Goal: Task Accomplishment & Management: Use online tool/utility

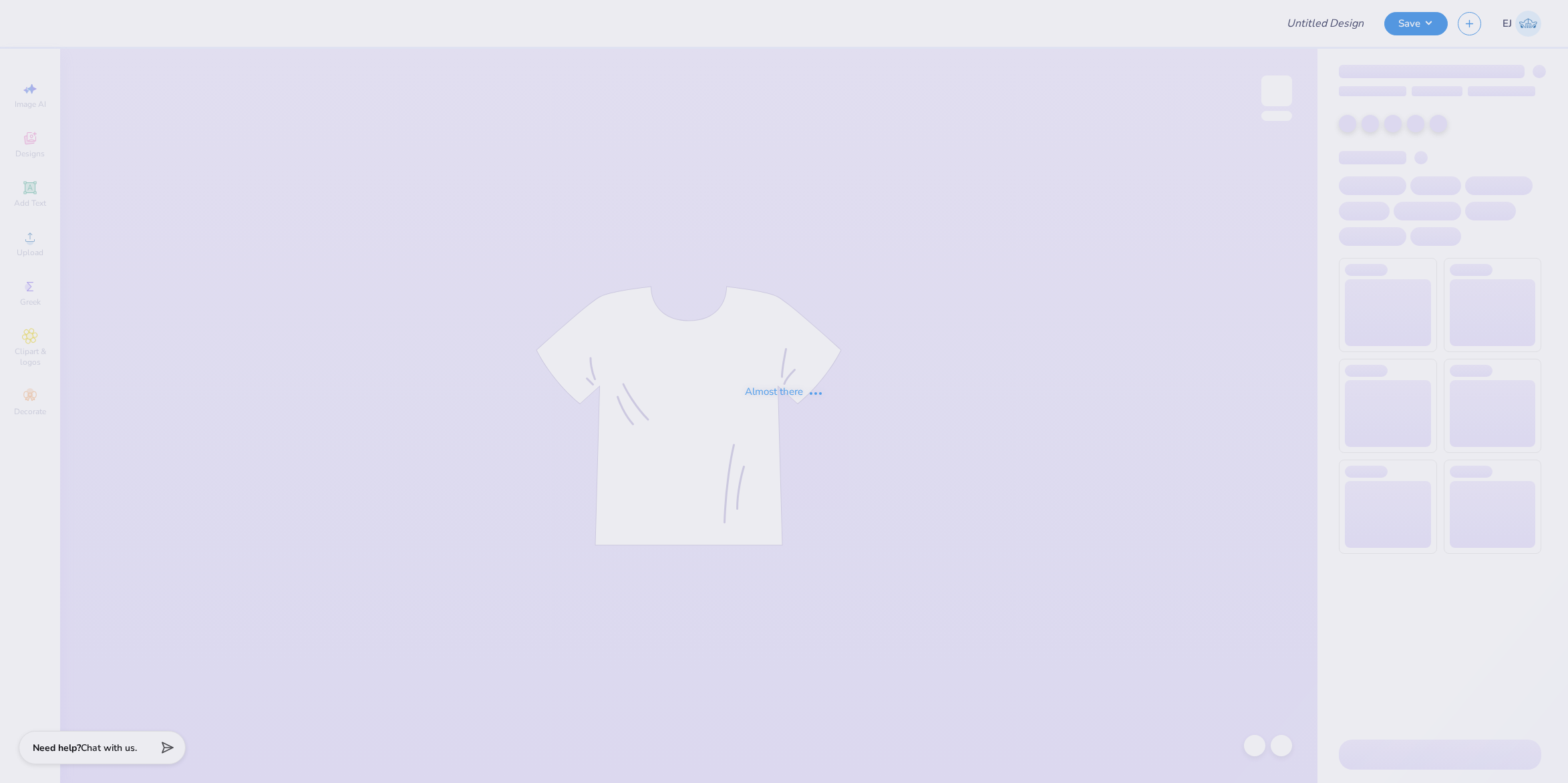
type input "University of Houston Proofs"
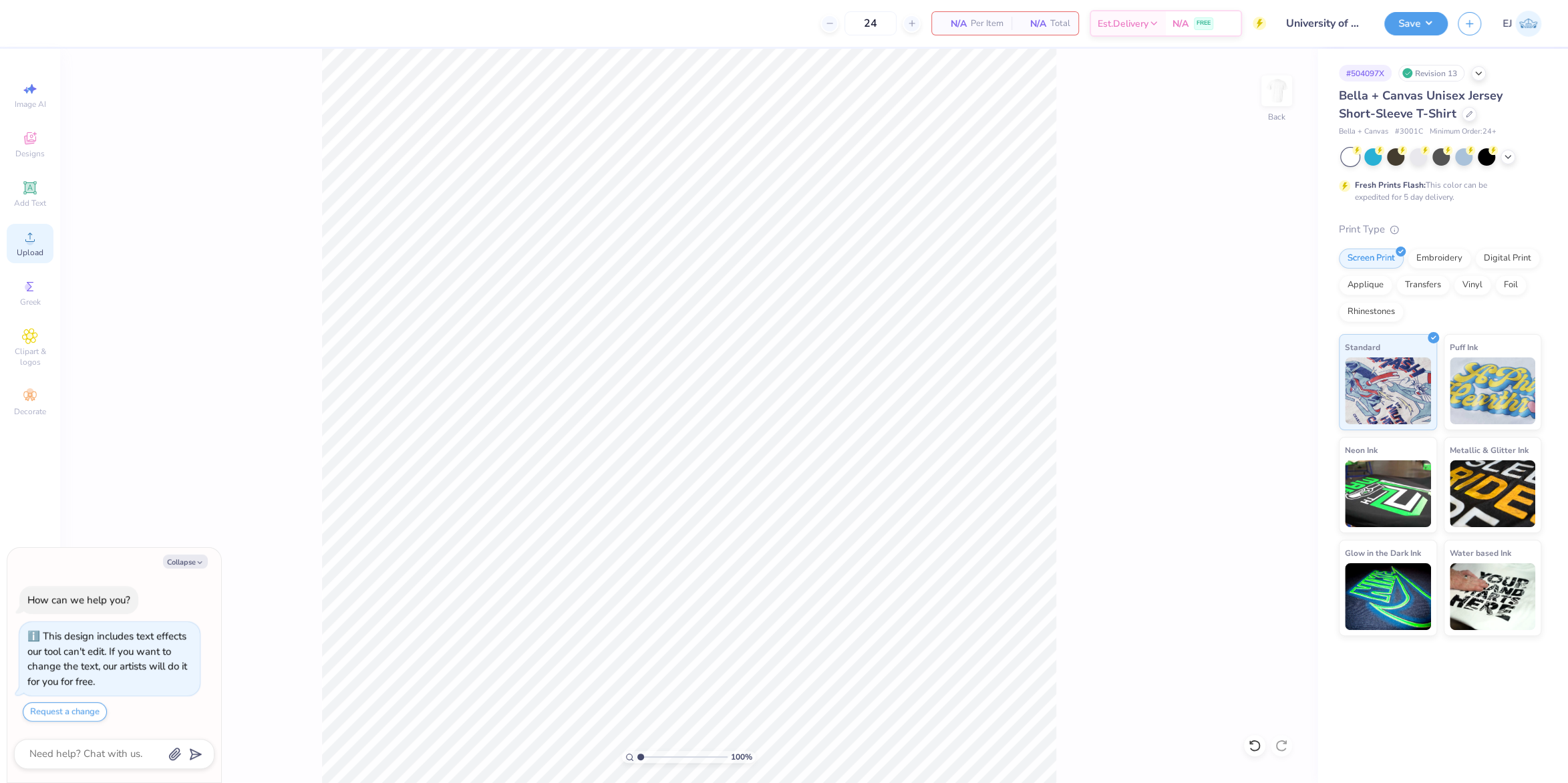
click at [24, 245] on icon at bounding box center [30, 237] width 16 height 16
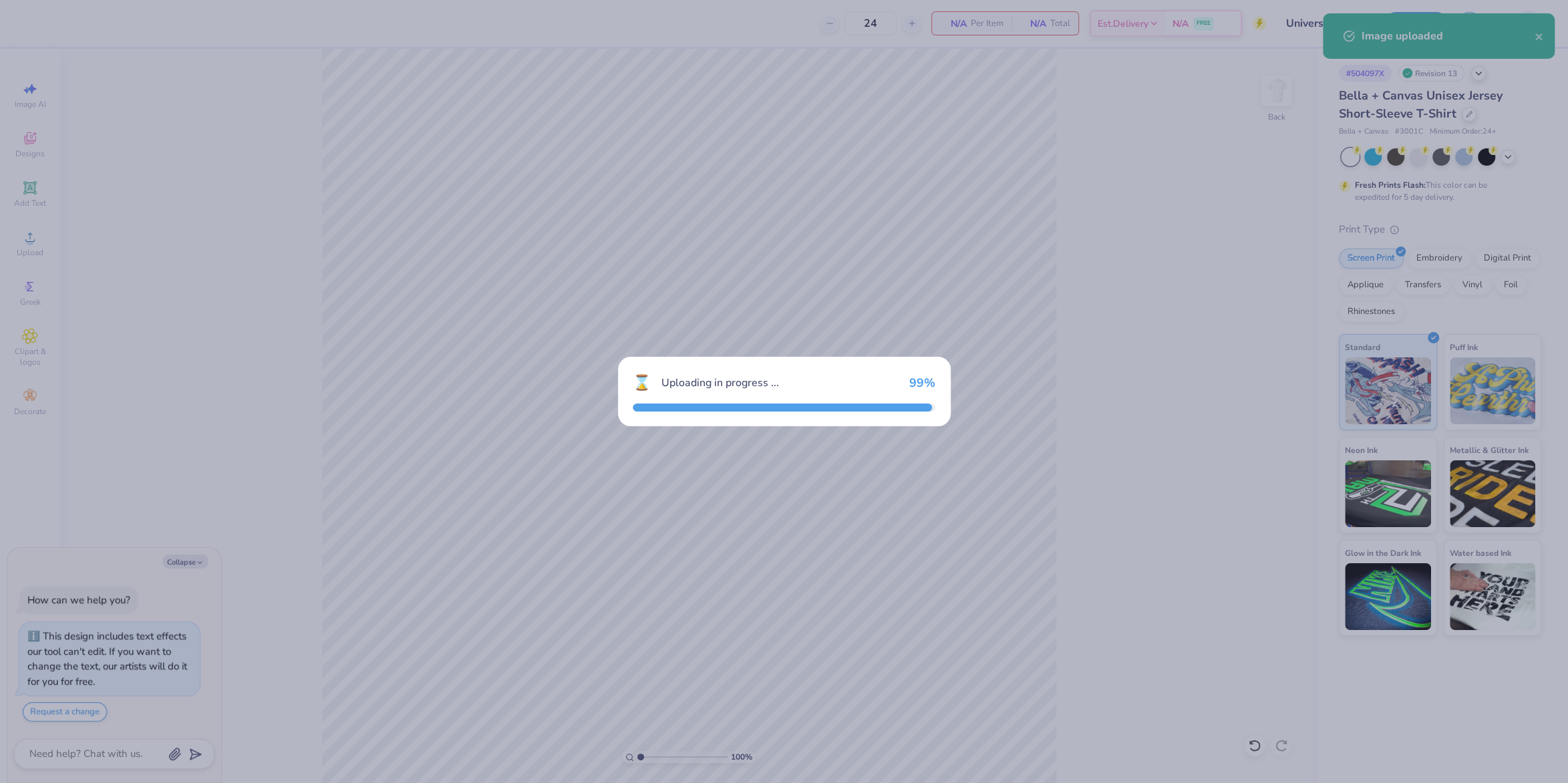
type textarea "x"
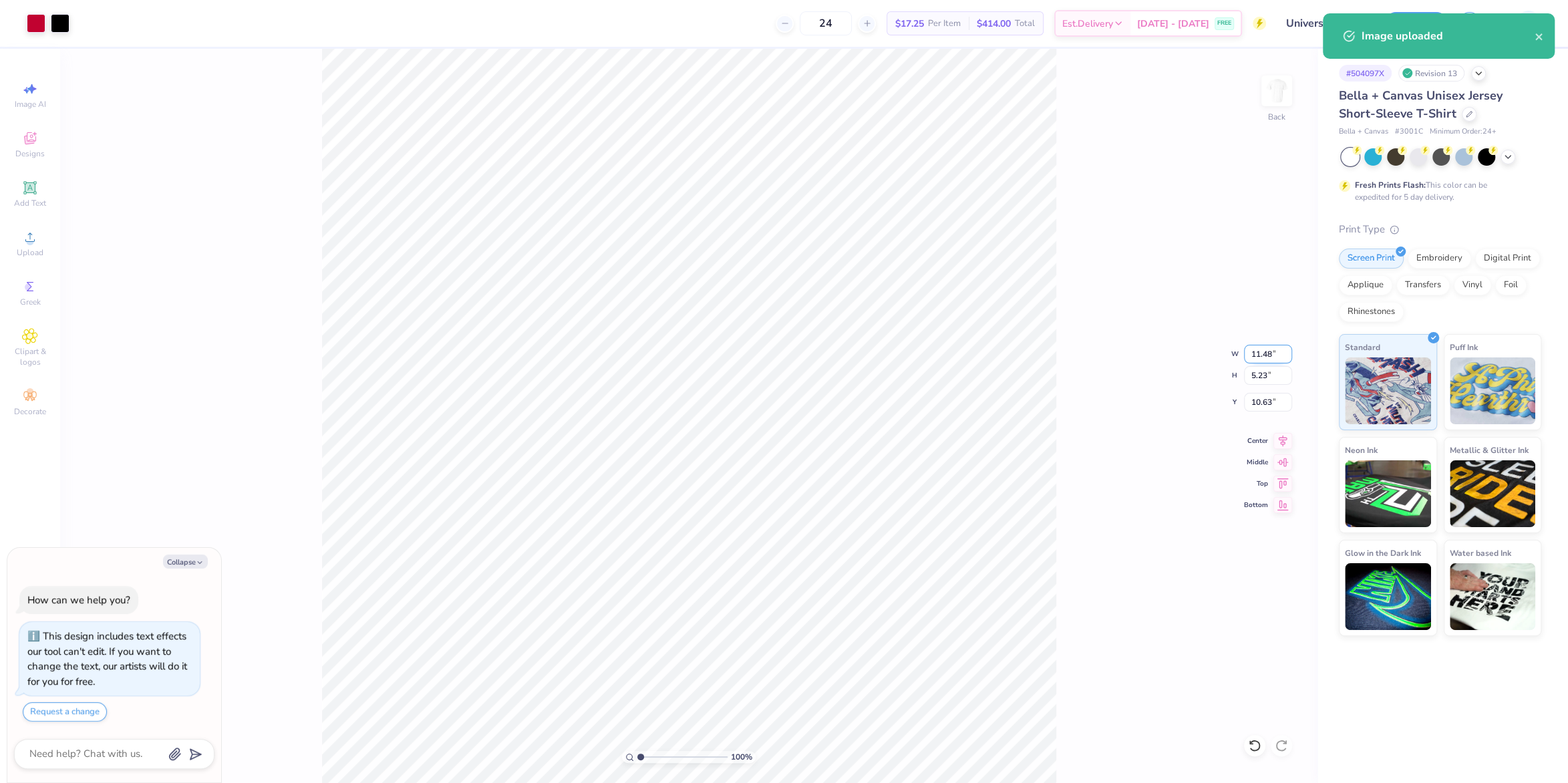
click at [1271, 350] on input "11.48" at bounding box center [1267, 353] width 48 height 19
type input "12"
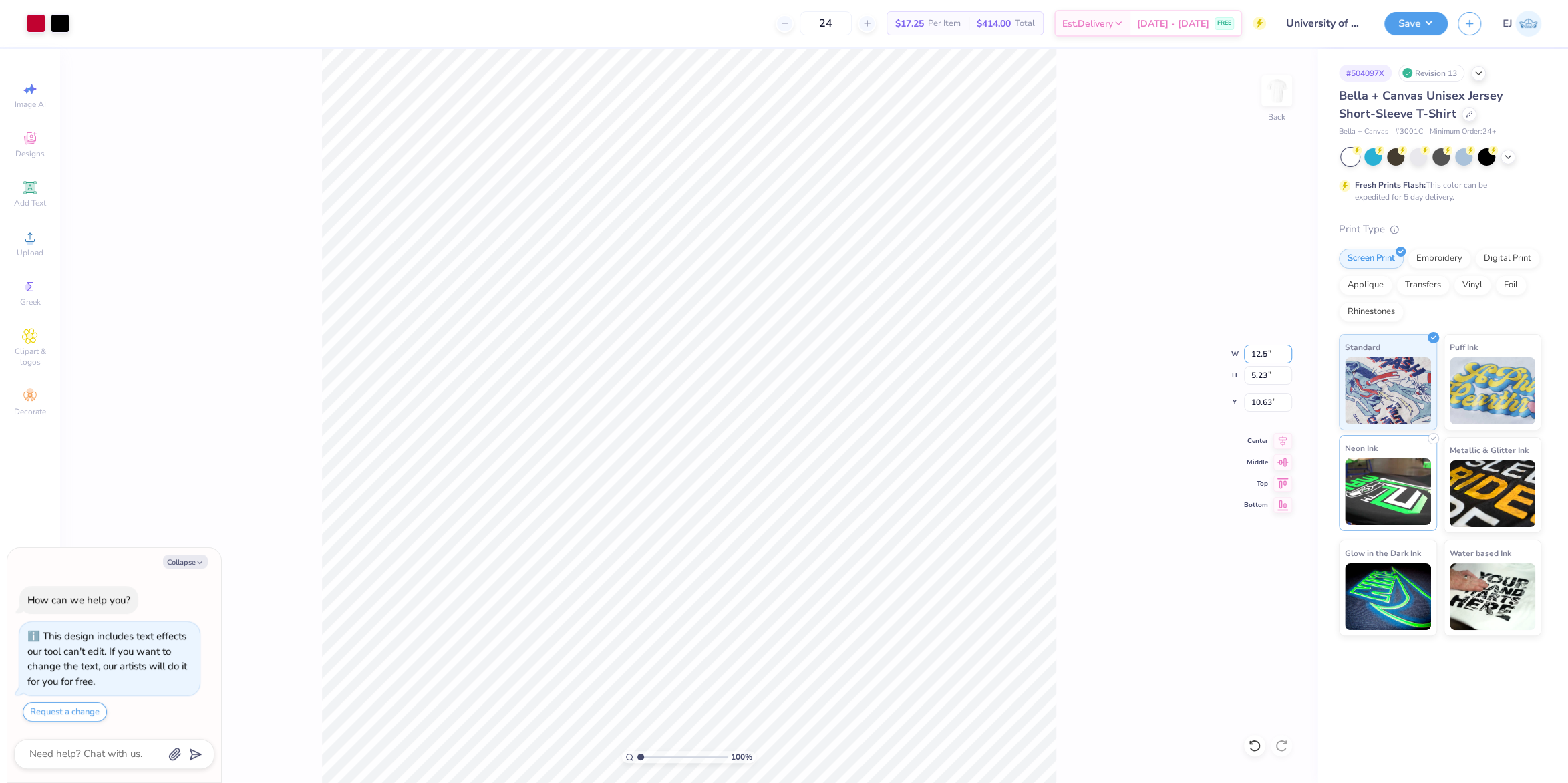
type input "12.5"
type textarea "x"
type input "12.50"
type input "5.70"
type input "3.00"
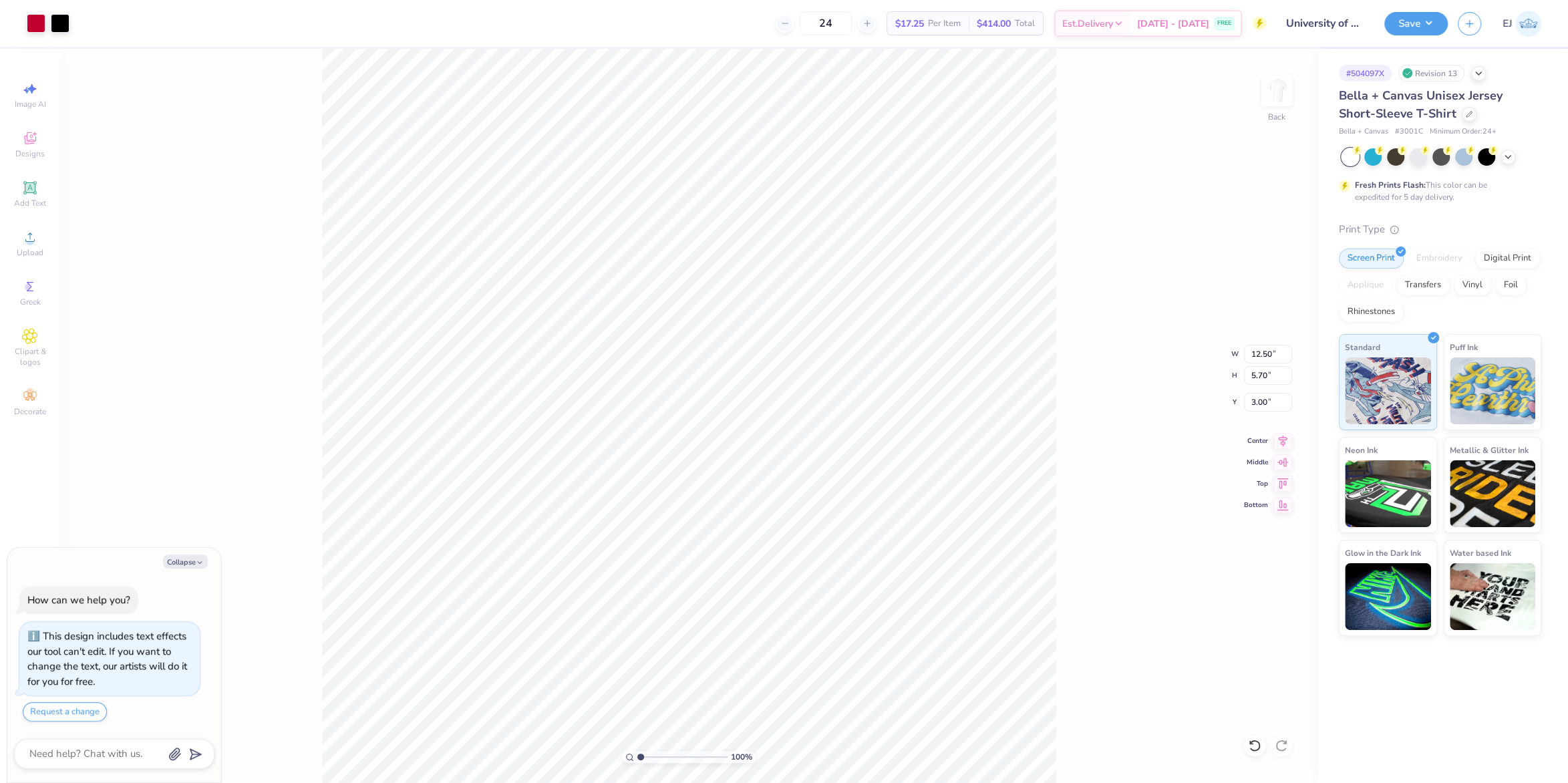
click at [1221, 357] on div "100 % Back W 12.50 12.50 " H 5.70 5.70 " Y 3.00 3.00 " Center Middle Top Bottom" at bounding box center [688, 416] width 1257 height 734
type textarea "x"
click at [1262, 350] on input "12.50" at bounding box center [1267, 353] width 48 height 19
type input "10"
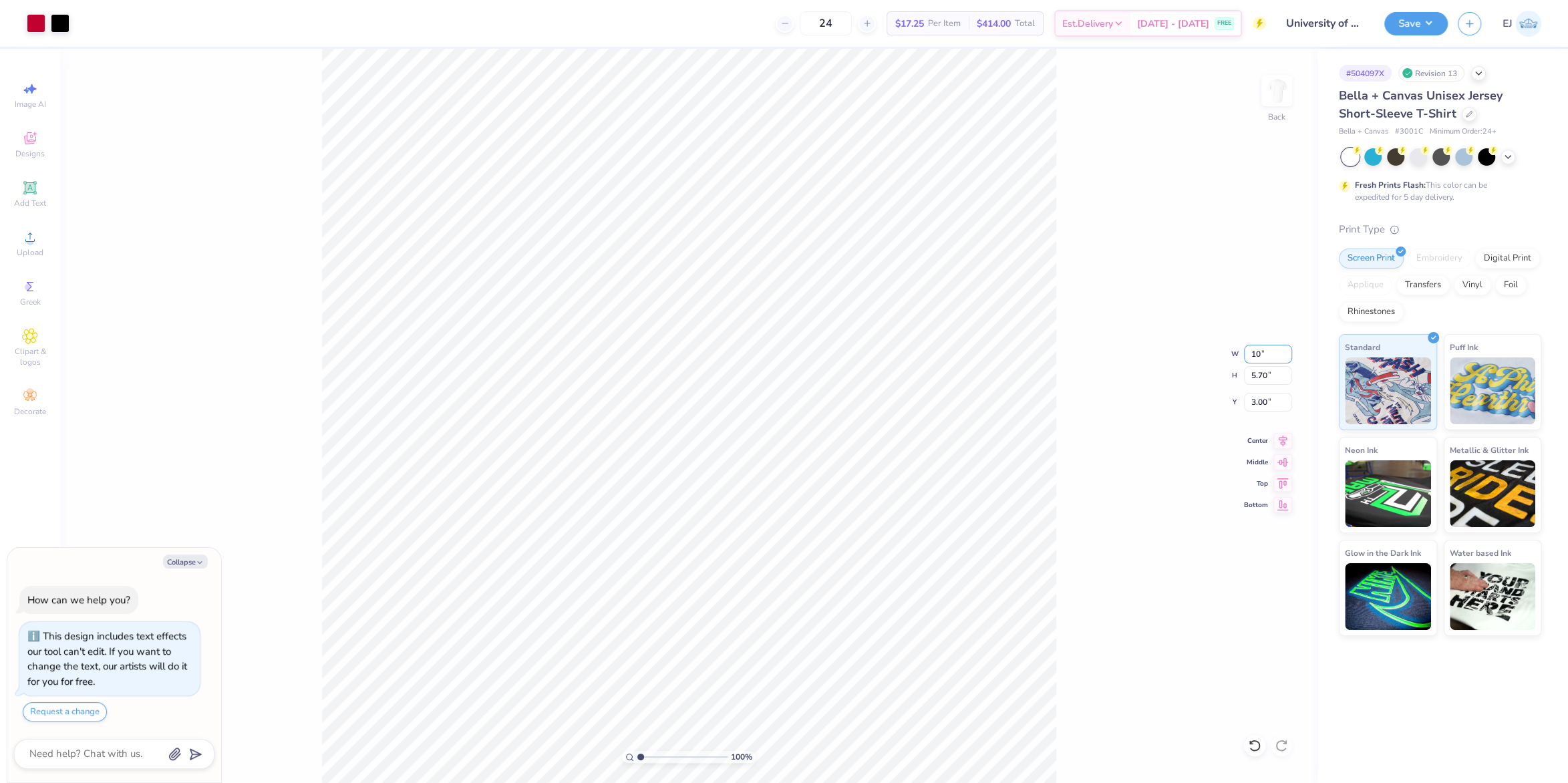
type textarea "x"
type input "10.00"
type input "4.56"
type input "3"
type textarea "x"
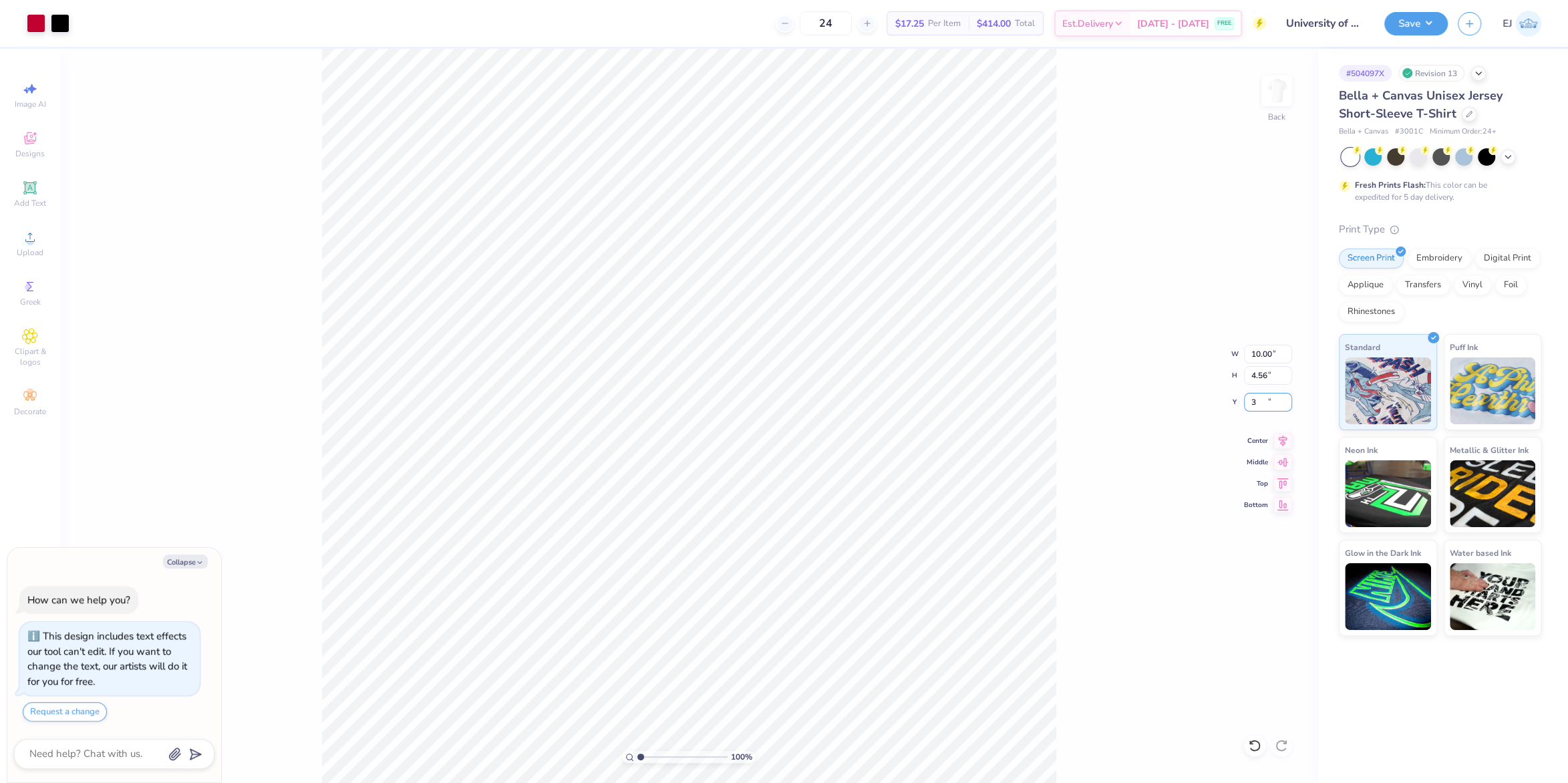
type input "3.00"
click at [1412, 27] on button "Save" at bounding box center [1415, 21] width 63 height 23
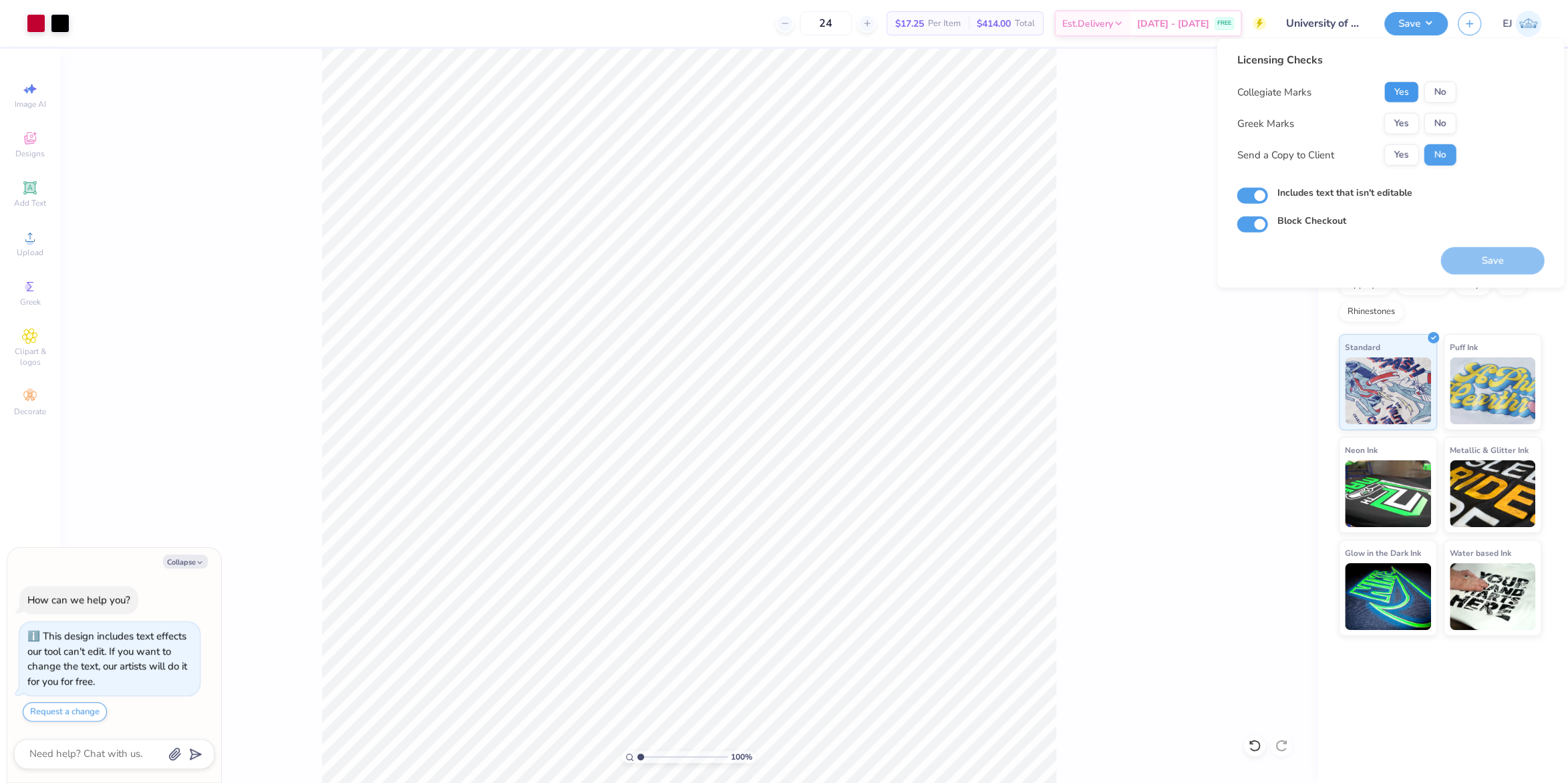
click at [1400, 97] on button "Yes" at bounding box center [1400, 92] width 35 height 21
click at [1432, 119] on button "No" at bounding box center [1440, 124] width 32 height 21
click at [1479, 254] on button "Save" at bounding box center [1492, 260] width 103 height 28
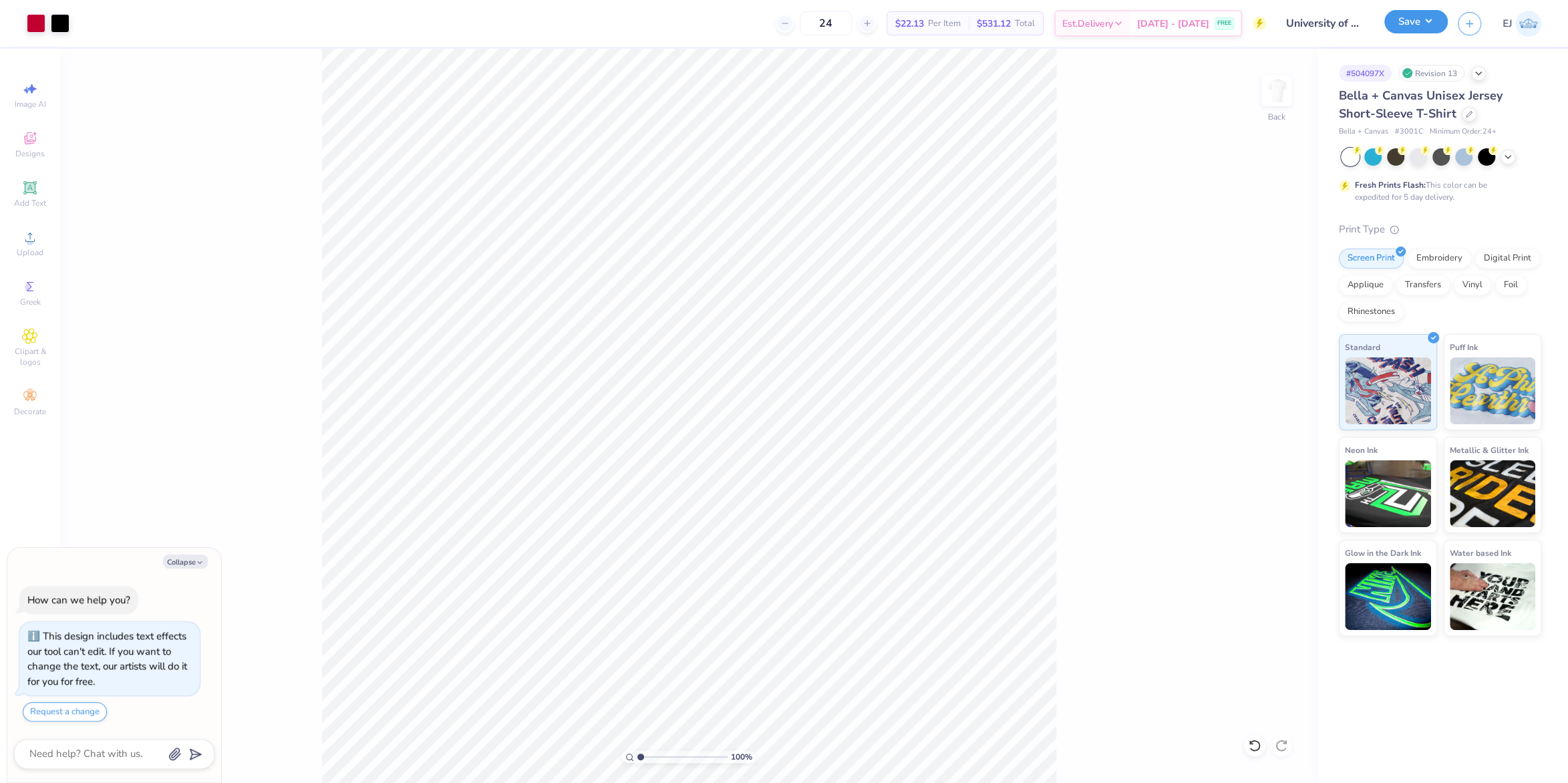
click at [1444, 19] on button "Save" at bounding box center [1415, 21] width 63 height 23
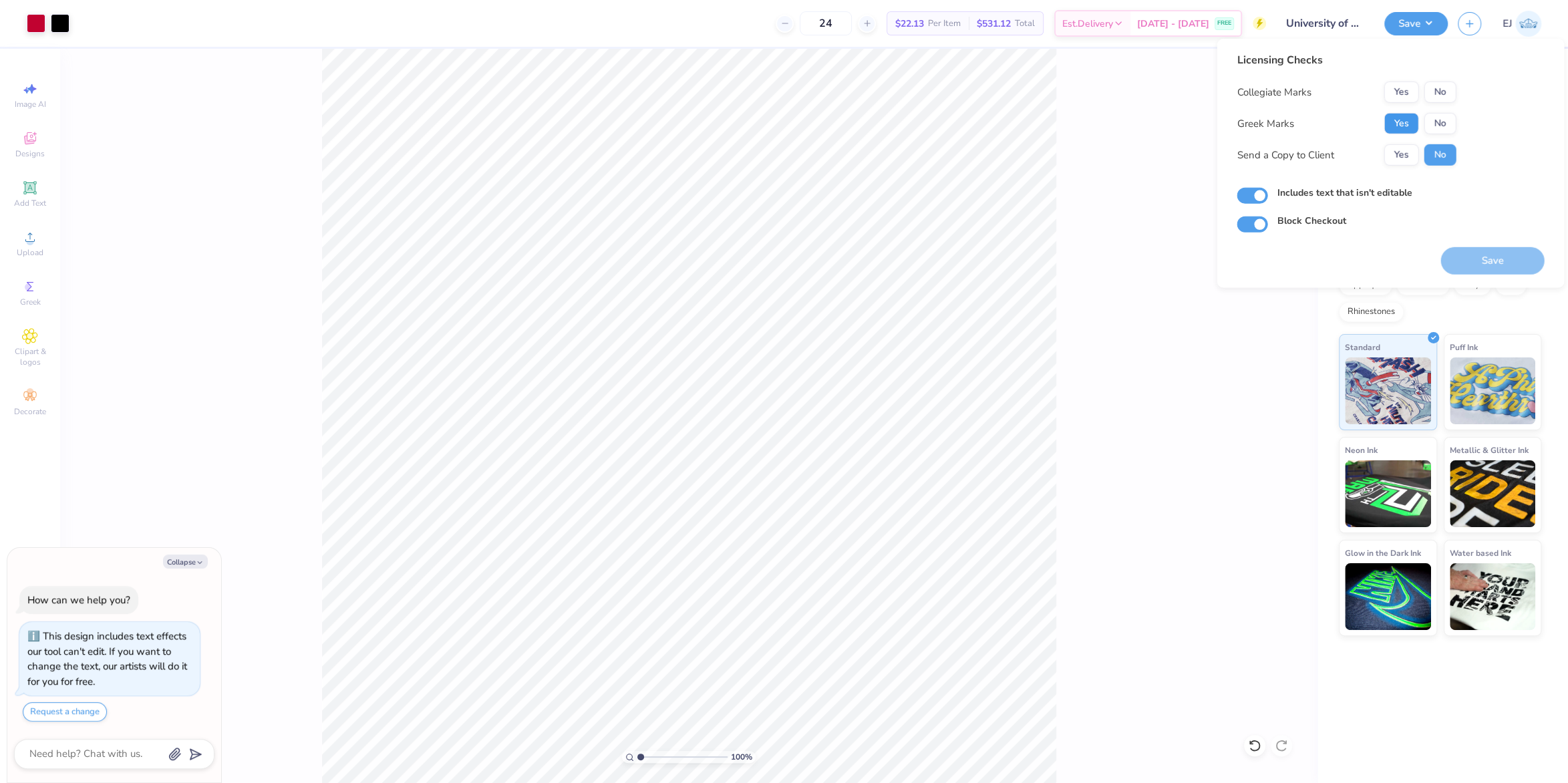
click at [1405, 128] on button "Yes" at bounding box center [1400, 124] width 35 height 21
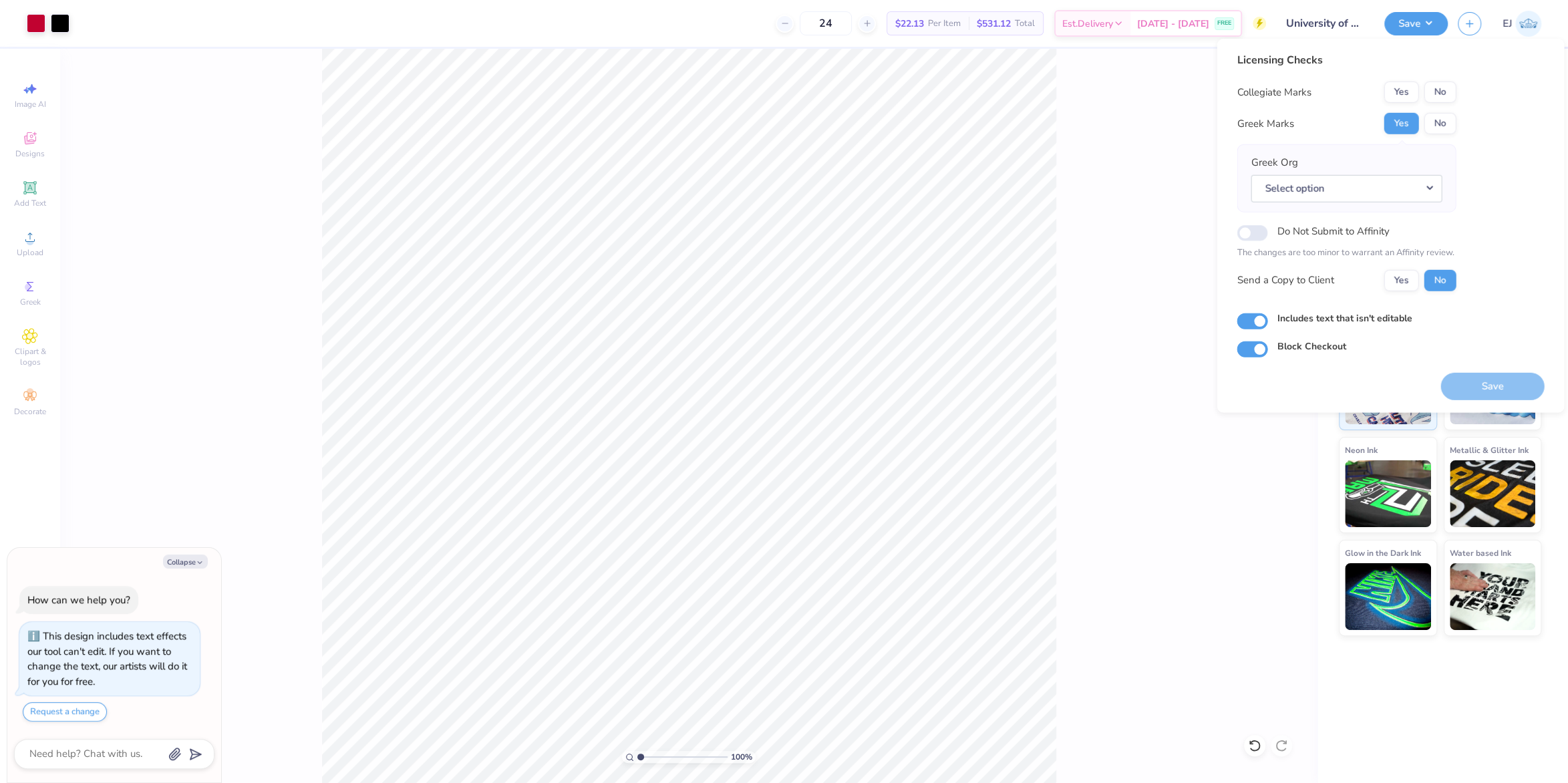
click at [1073, 187] on div "100 % Back" at bounding box center [688, 416] width 1257 height 734
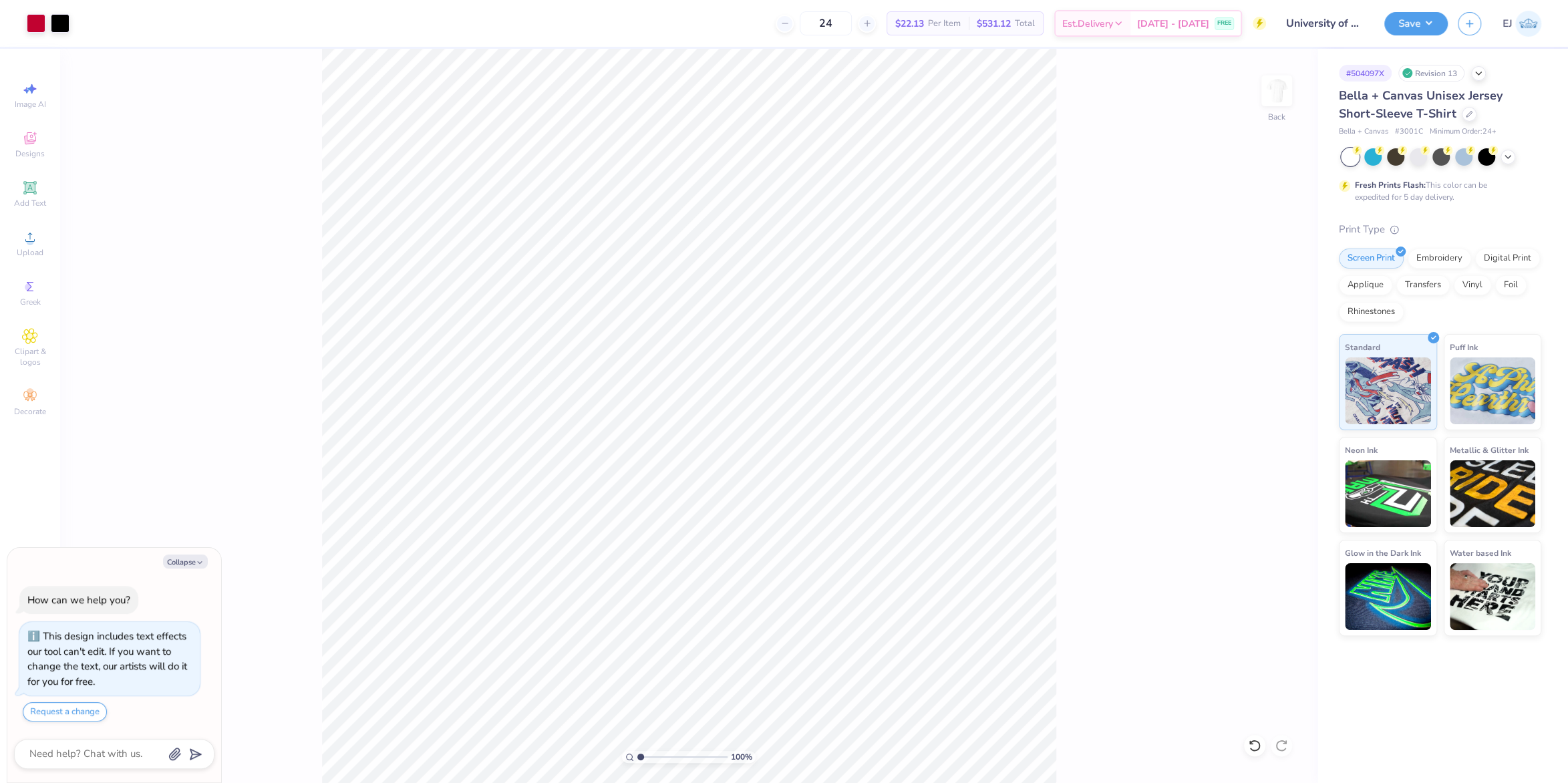
type textarea "x"
